Goal: Task Accomplishment & Management: Use online tool/utility

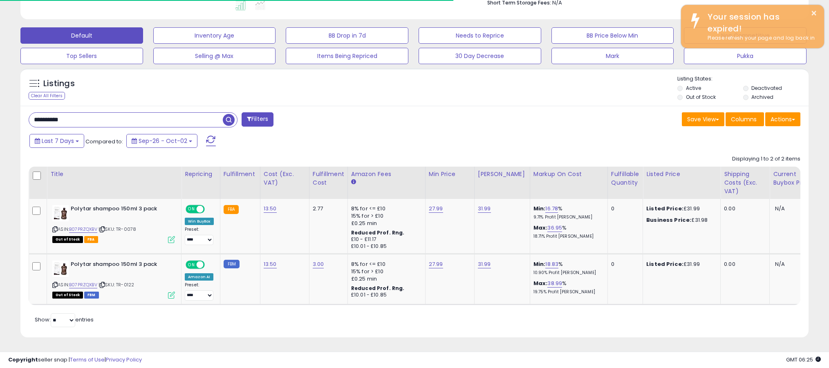
scroll to position [168, 457]
click at [228, 120] on span "button" at bounding box center [229, 120] width 12 height 12
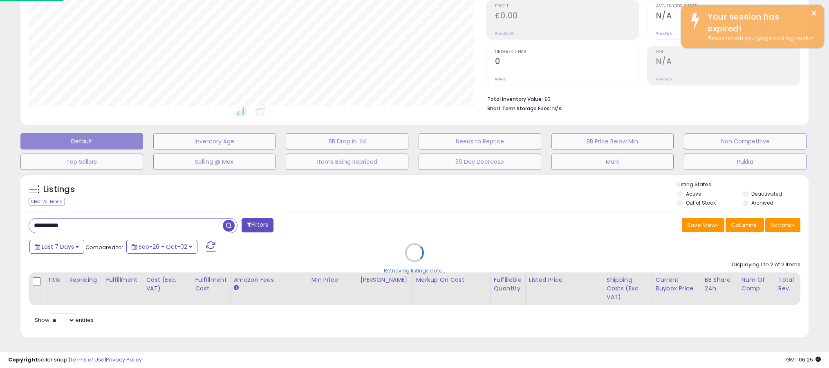
scroll to position [124, 0]
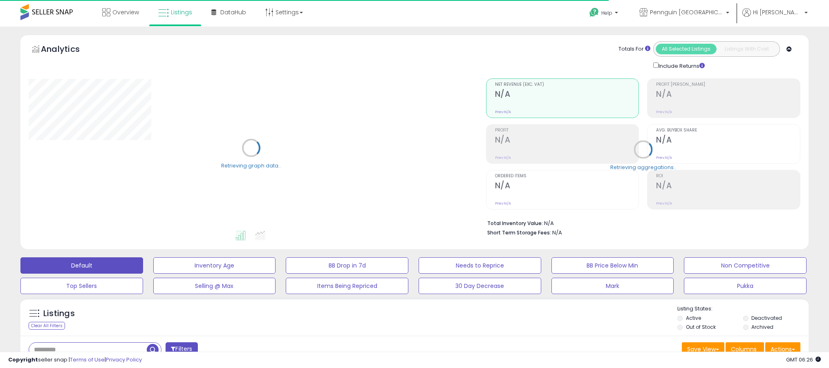
type input "**********"
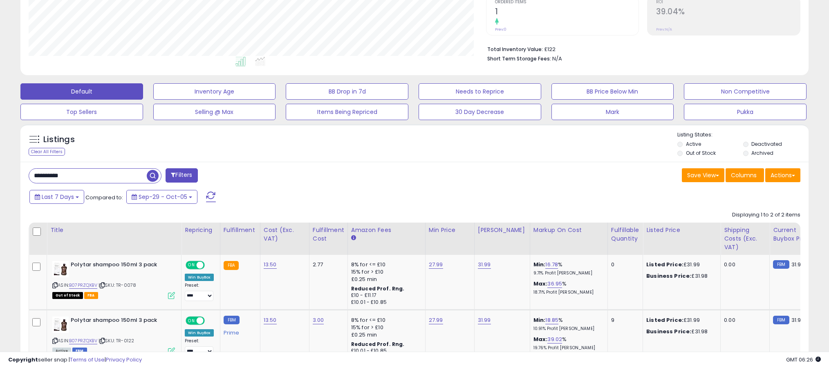
scroll to position [230, 0]
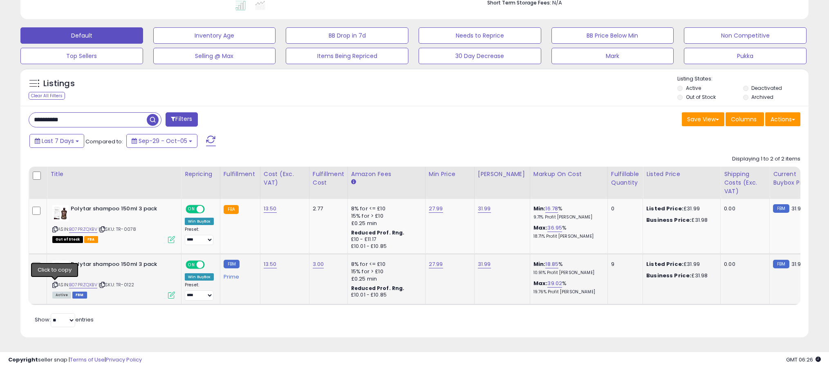
click at [55, 286] on icon at bounding box center [54, 285] width 5 height 4
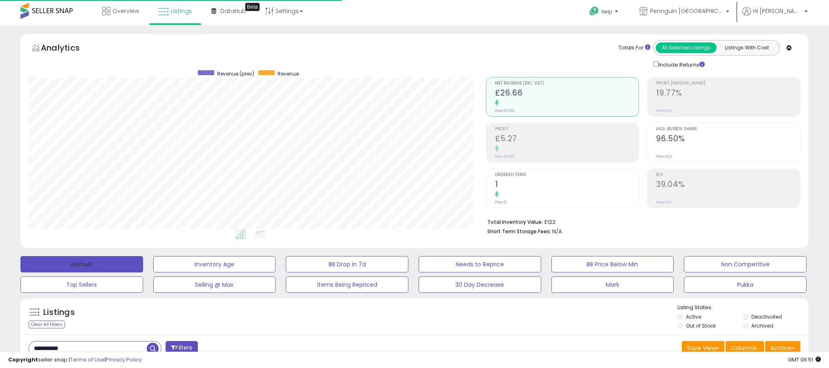
scroll to position [0, 0]
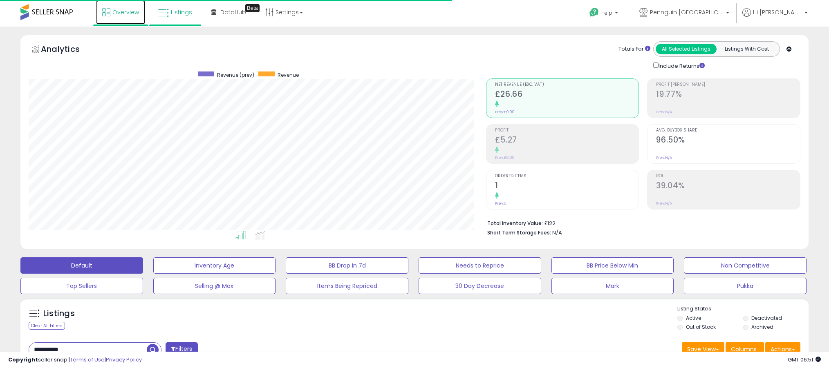
click at [119, 11] on span "Overview" at bounding box center [125, 12] width 27 height 8
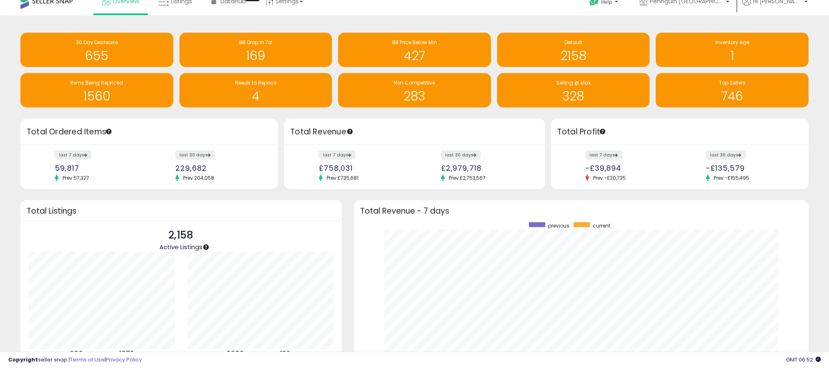
scroll to position [10, 0]
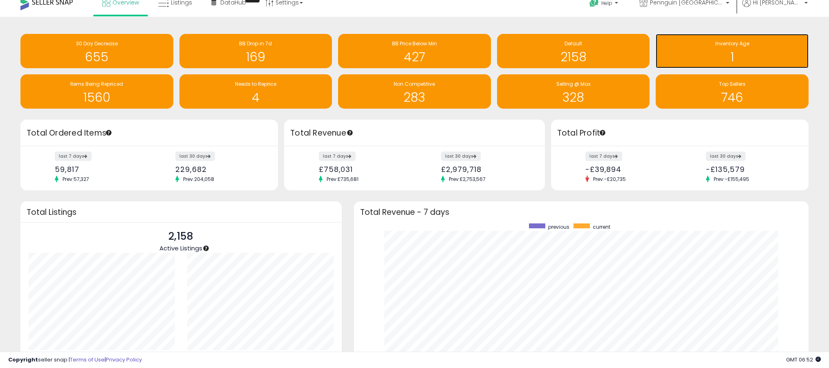
click at [734, 56] on h1 "1" at bounding box center [732, 56] width 145 height 13
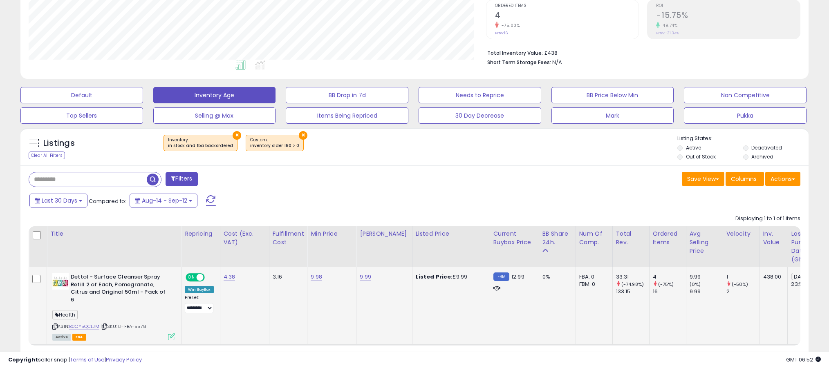
scroll to position [168, 457]
click at [56, 325] on icon at bounding box center [54, 327] width 5 height 4
